Goal: Find contact information: Find contact information

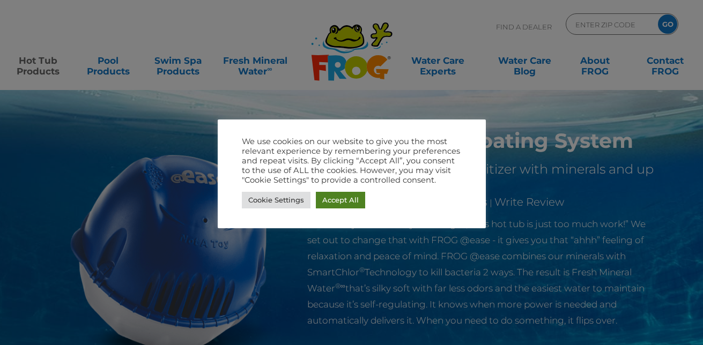
click at [341, 200] on link "Accept All" at bounding box center [340, 200] width 49 height 17
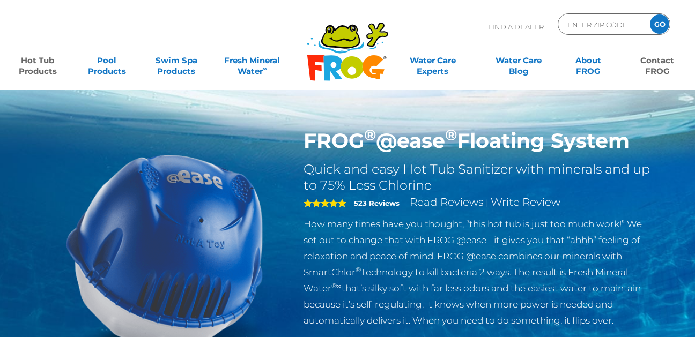
click at [651, 71] on link "Contact FROG" at bounding box center [658, 60] width 54 height 21
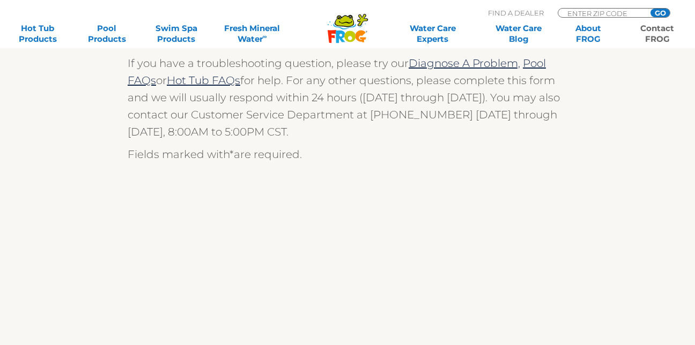
scroll to position [275, 0]
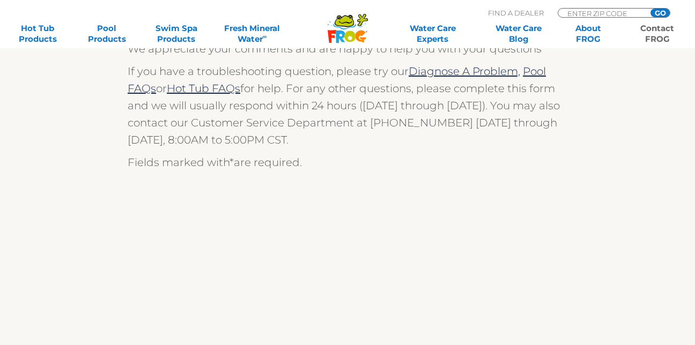
drag, startPoint x: 692, startPoint y: 118, endPoint x: 686, endPoint y: 147, distance: 30.0
click at [686, 147] on section "We are always ready to help! We appreciate your comments and are happy to help …" at bounding box center [347, 312] width 695 height 776
drag, startPoint x: 686, startPoint y: 147, endPoint x: 572, endPoint y: 201, distance: 126.5
click at [571, 202] on div "We are always ready to help! We appreciate your comments and are happy to help …" at bounding box center [348, 329] width 660 height 741
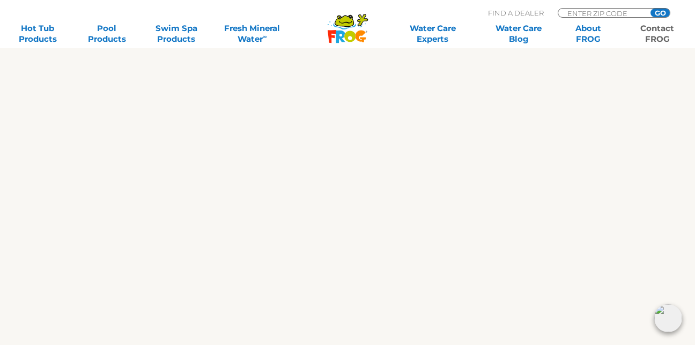
scroll to position [558, 0]
drag, startPoint x: 703, startPoint y: 136, endPoint x: 696, endPoint y: 165, distance: 30.3
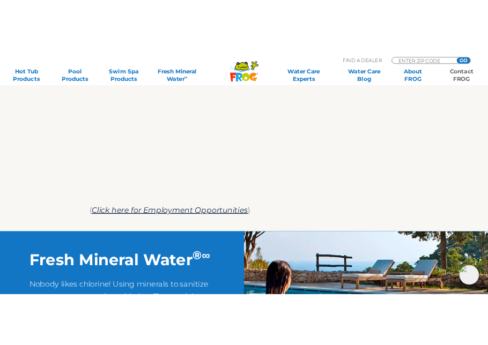
scroll to position [437, 0]
